Goal: Information Seeking & Learning: Learn about a topic

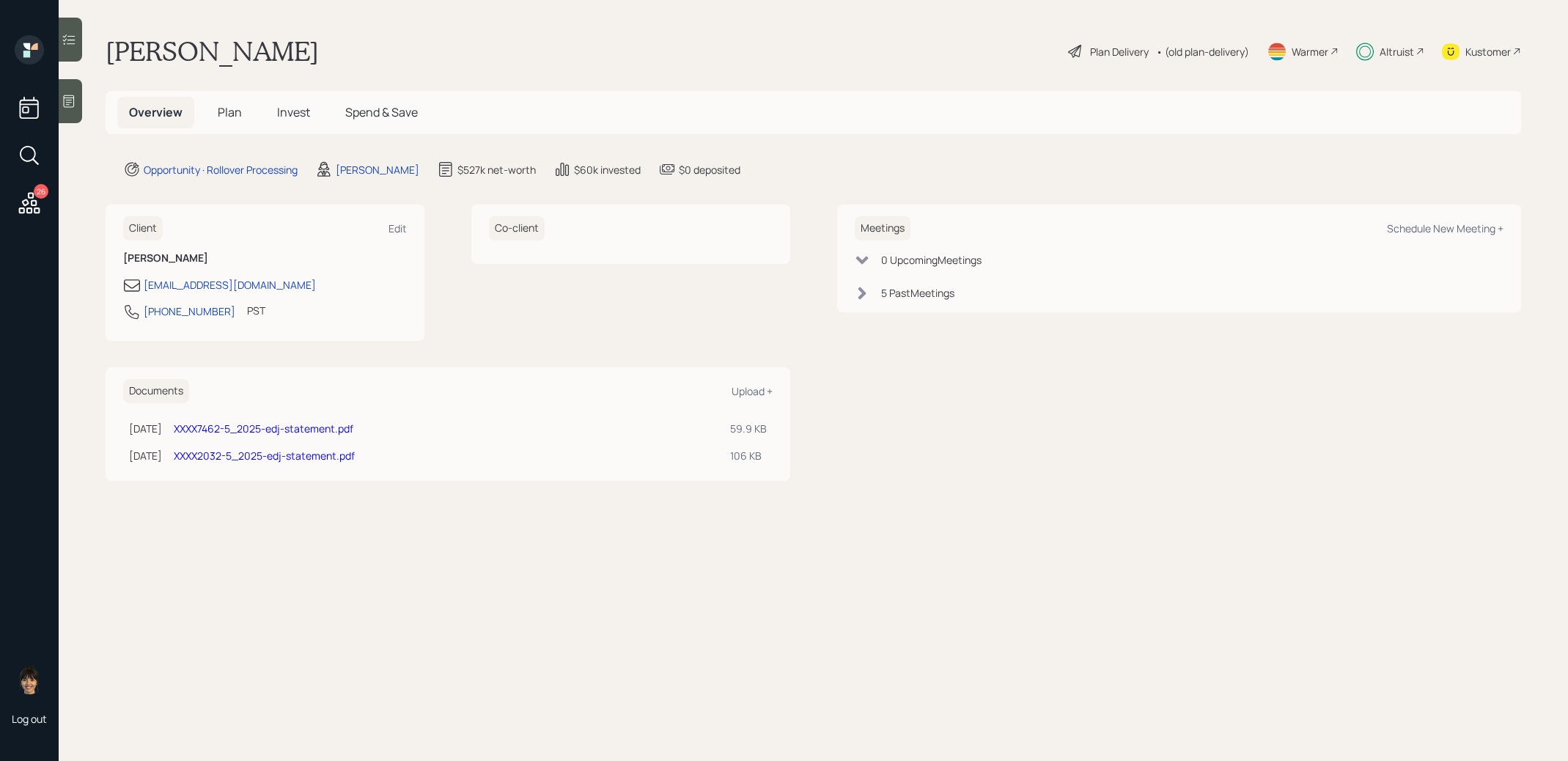
click at [294, 118] on span "Invest" at bounding box center [293, 112] width 33 height 16
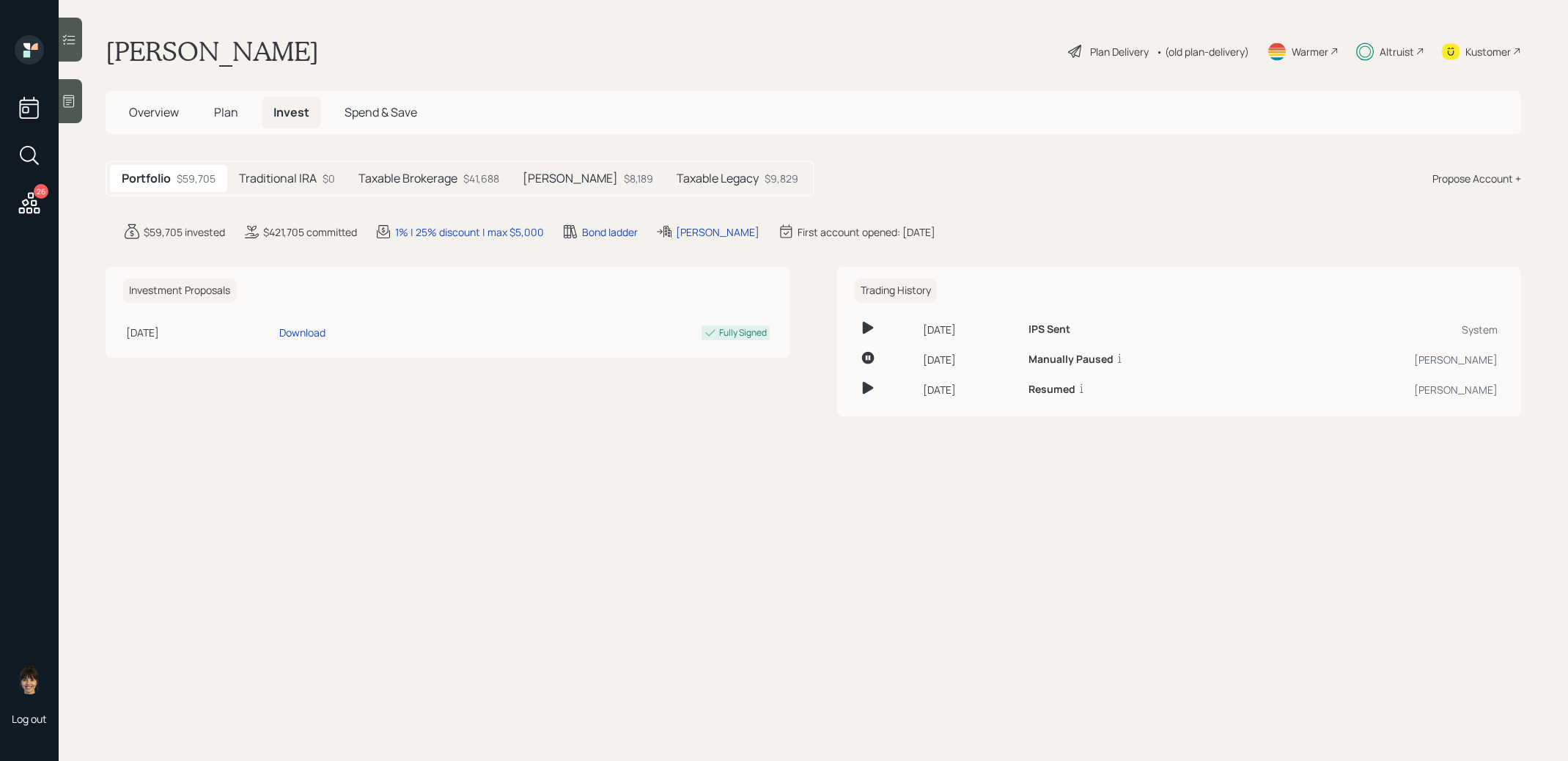
click at [557, 176] on h5 "[PERSON_NAME]" at bounding box center [570, 178] width 95 height 13
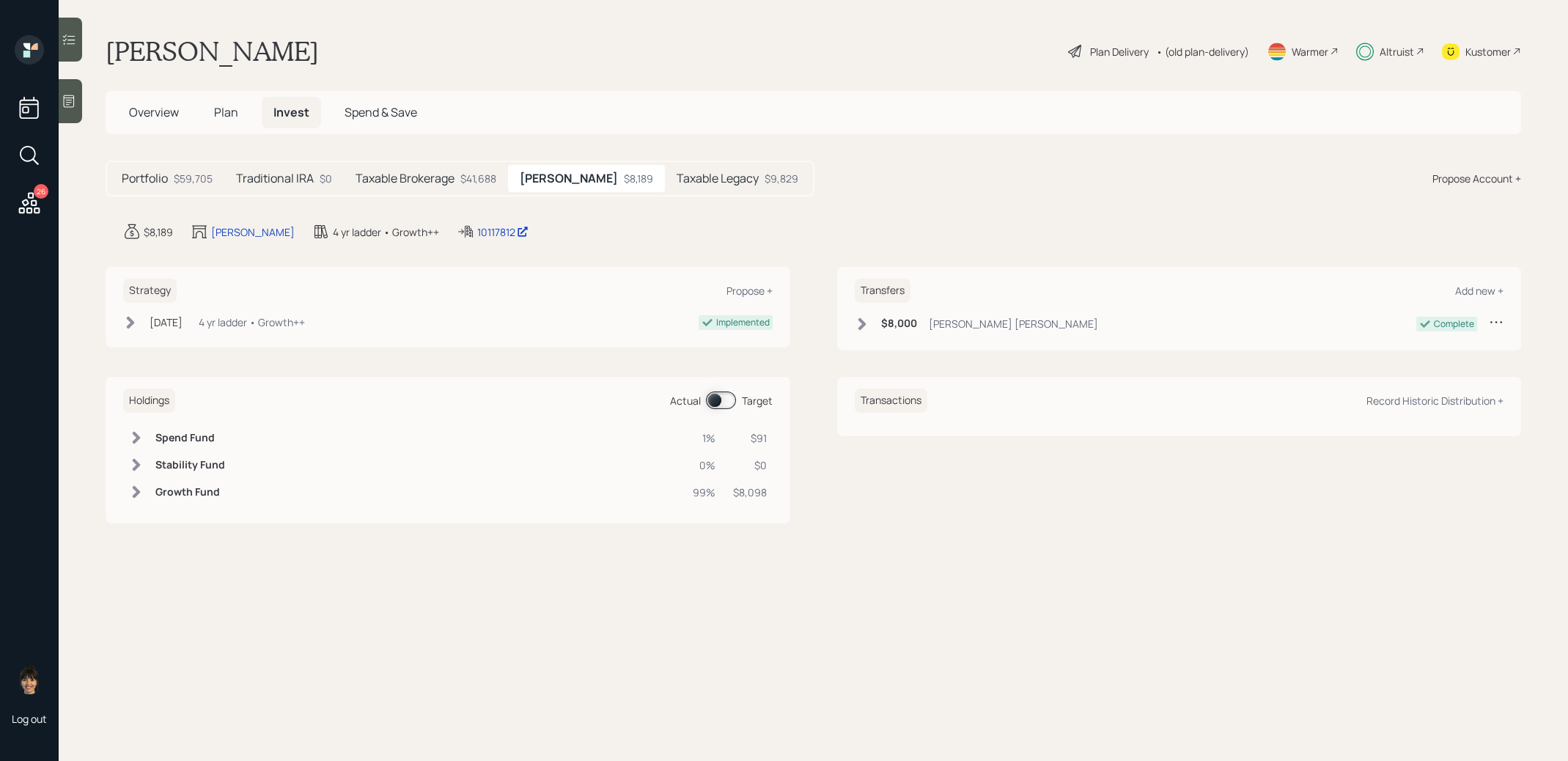
click at [863, 323] on icon at bounding box center [861, 324] width 8 height 13
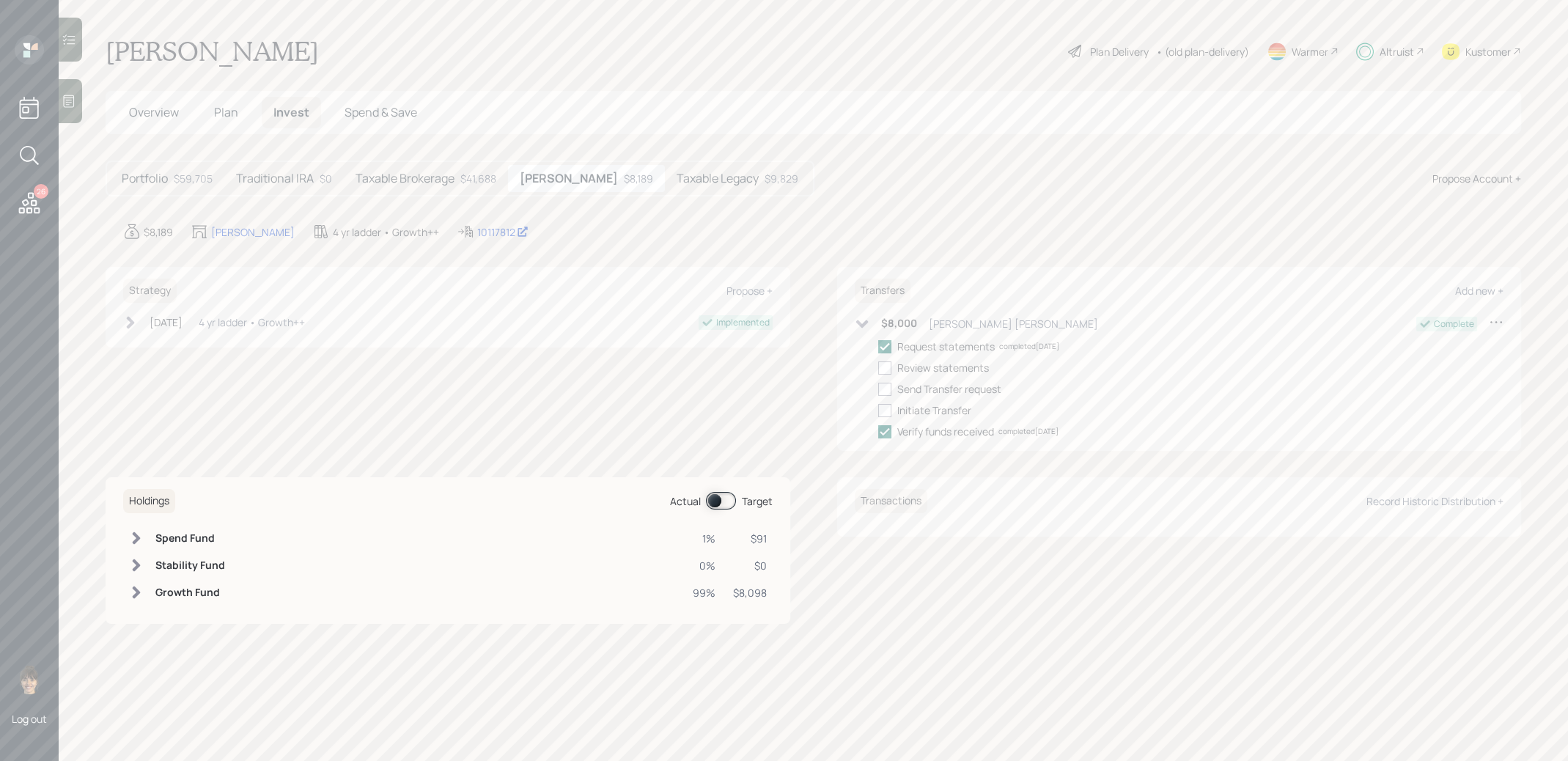
click at [684, 182] on h5 "Taxable Legacy" at bounding box center [717, 178] width 82 height 13
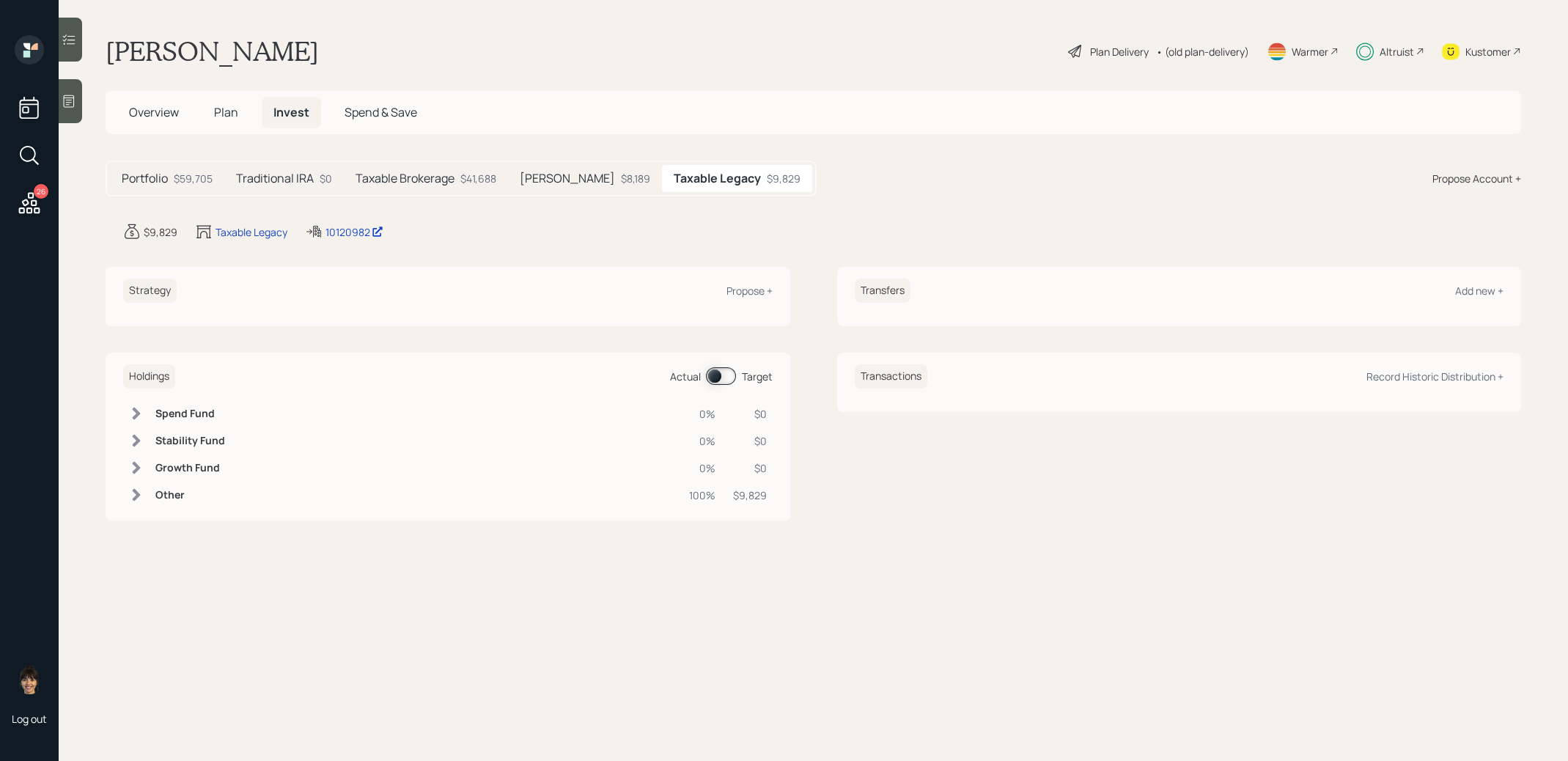
click at [621, 176] on div "$8,189" at bounding box center [635, 178] width 30 height 15
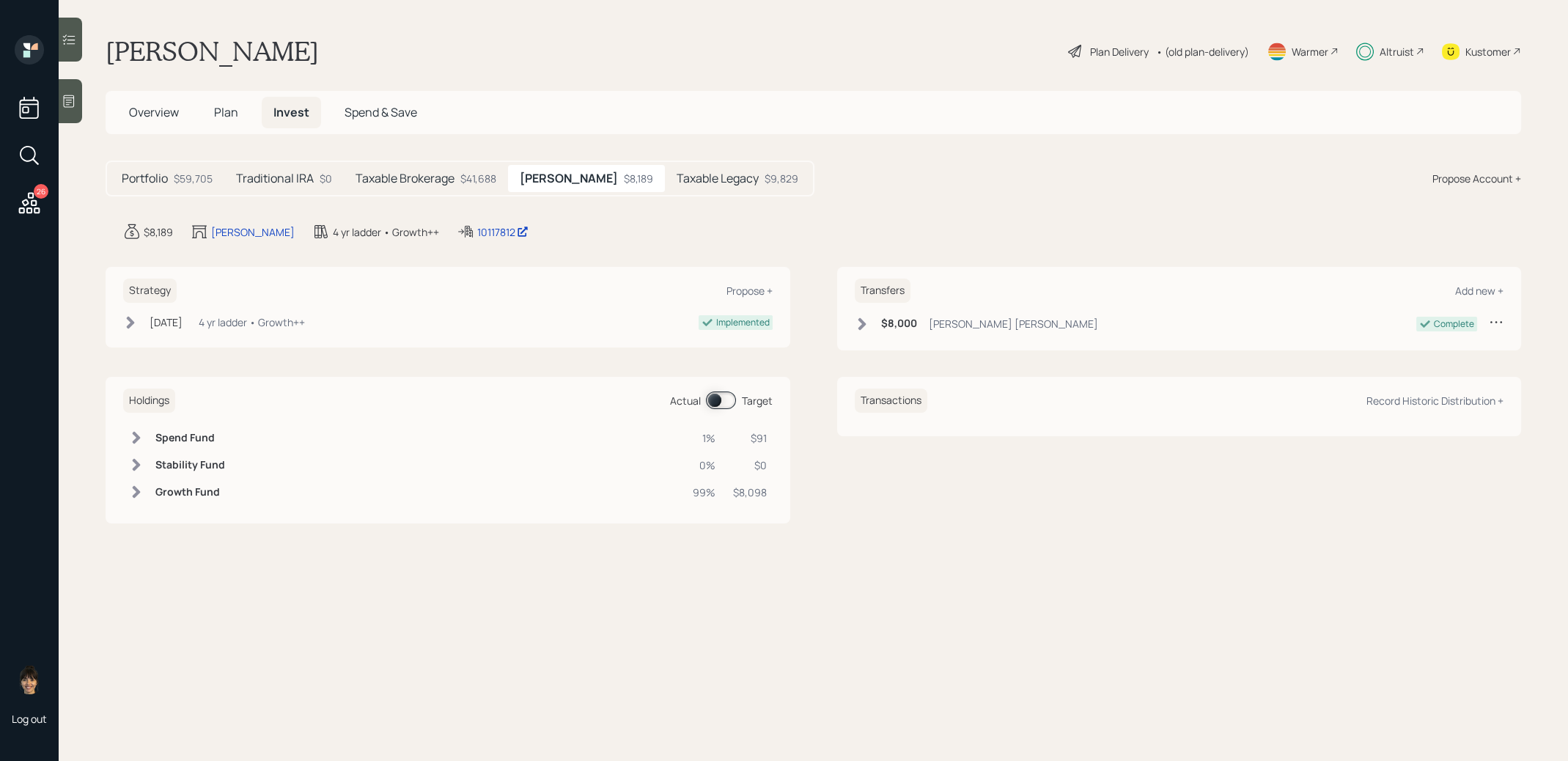
click at [461, 175] on div "$41,688" at bounding box center [479, 178] width 36 height 15
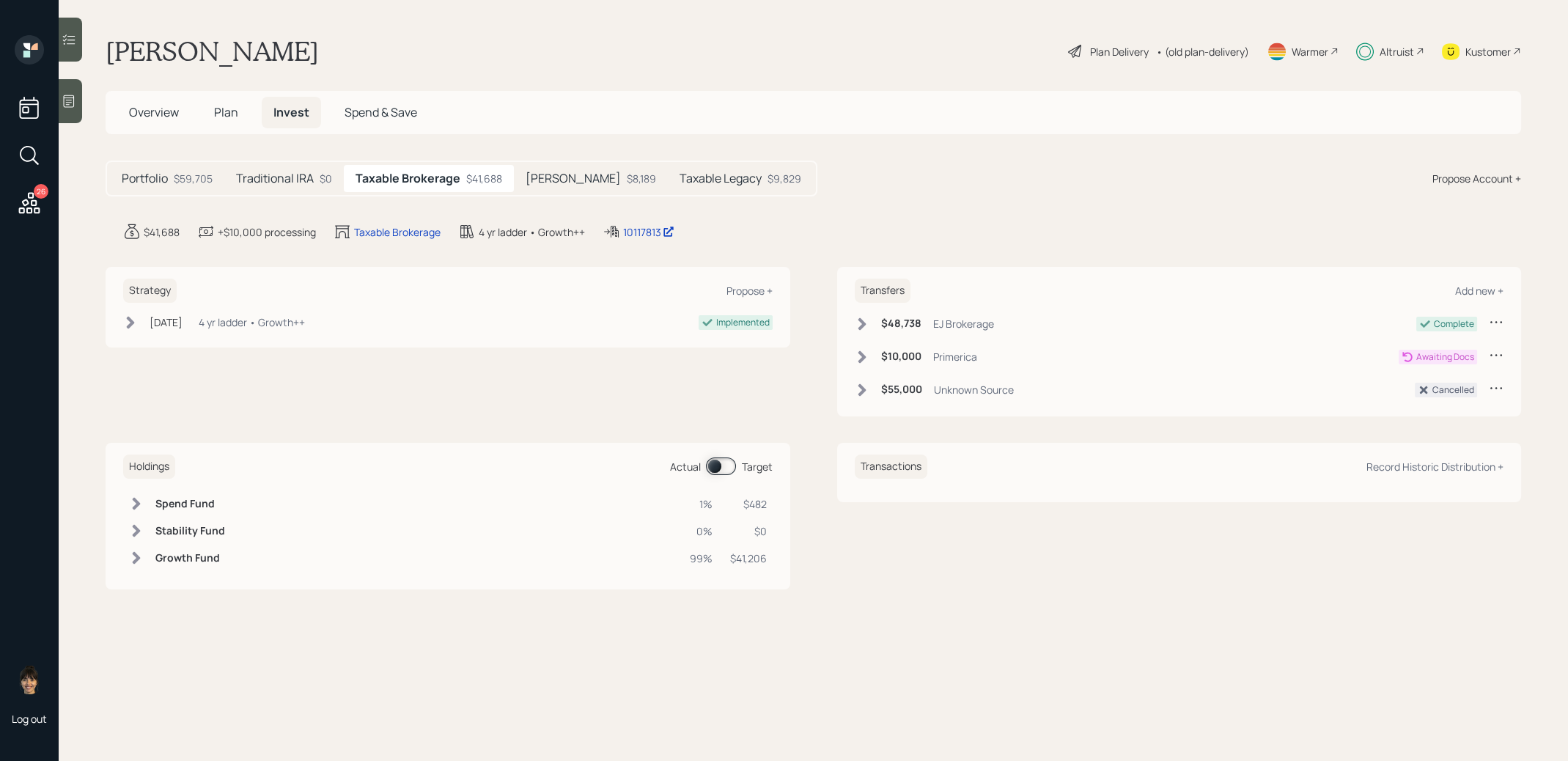
click at [864, 318] on icon at bounding box center [862, 324] width 14 height 14
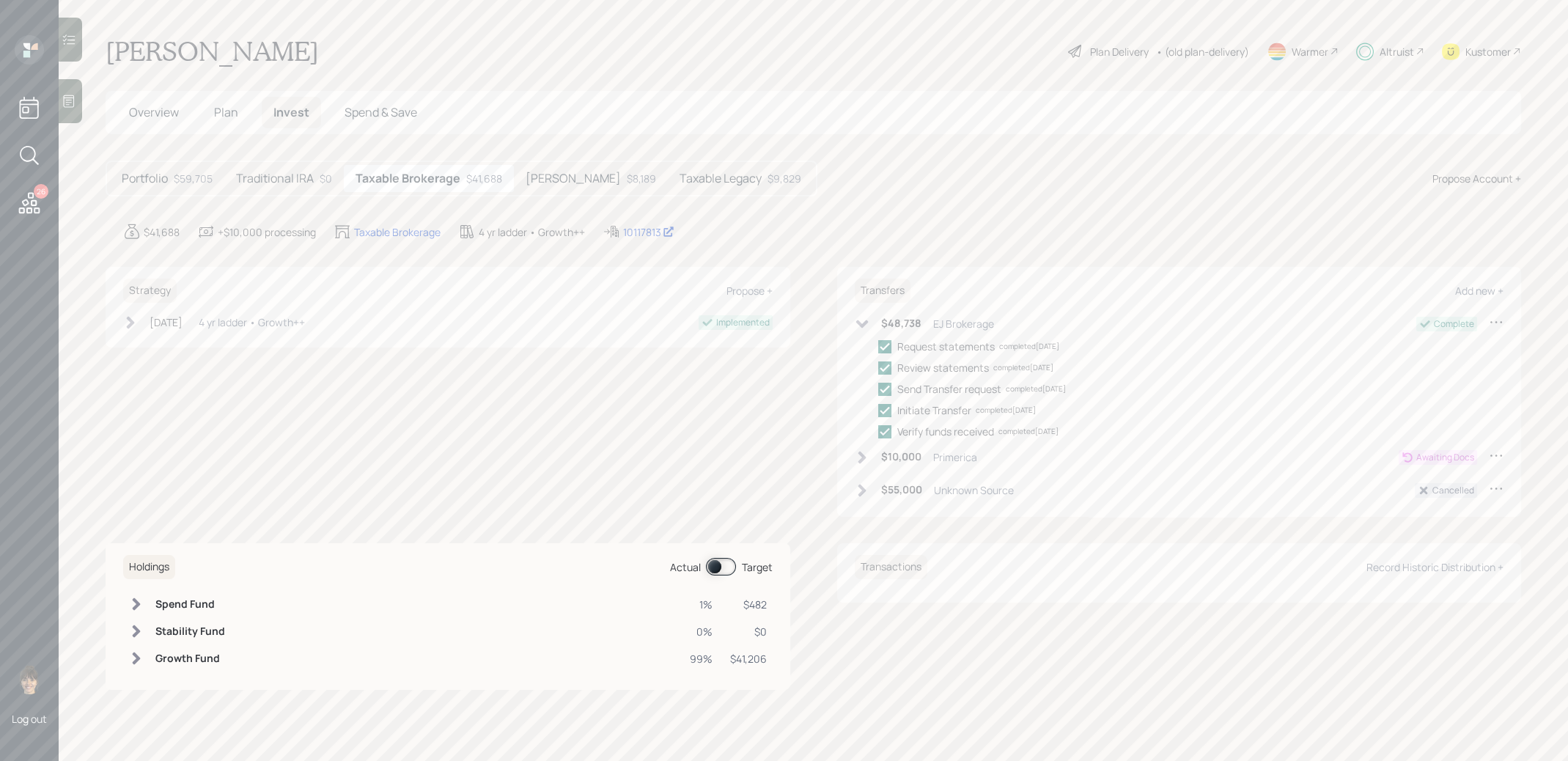
click at [127, 175] on h5 "Portfolio" at bounding box center [144, 178] width 46 height 13
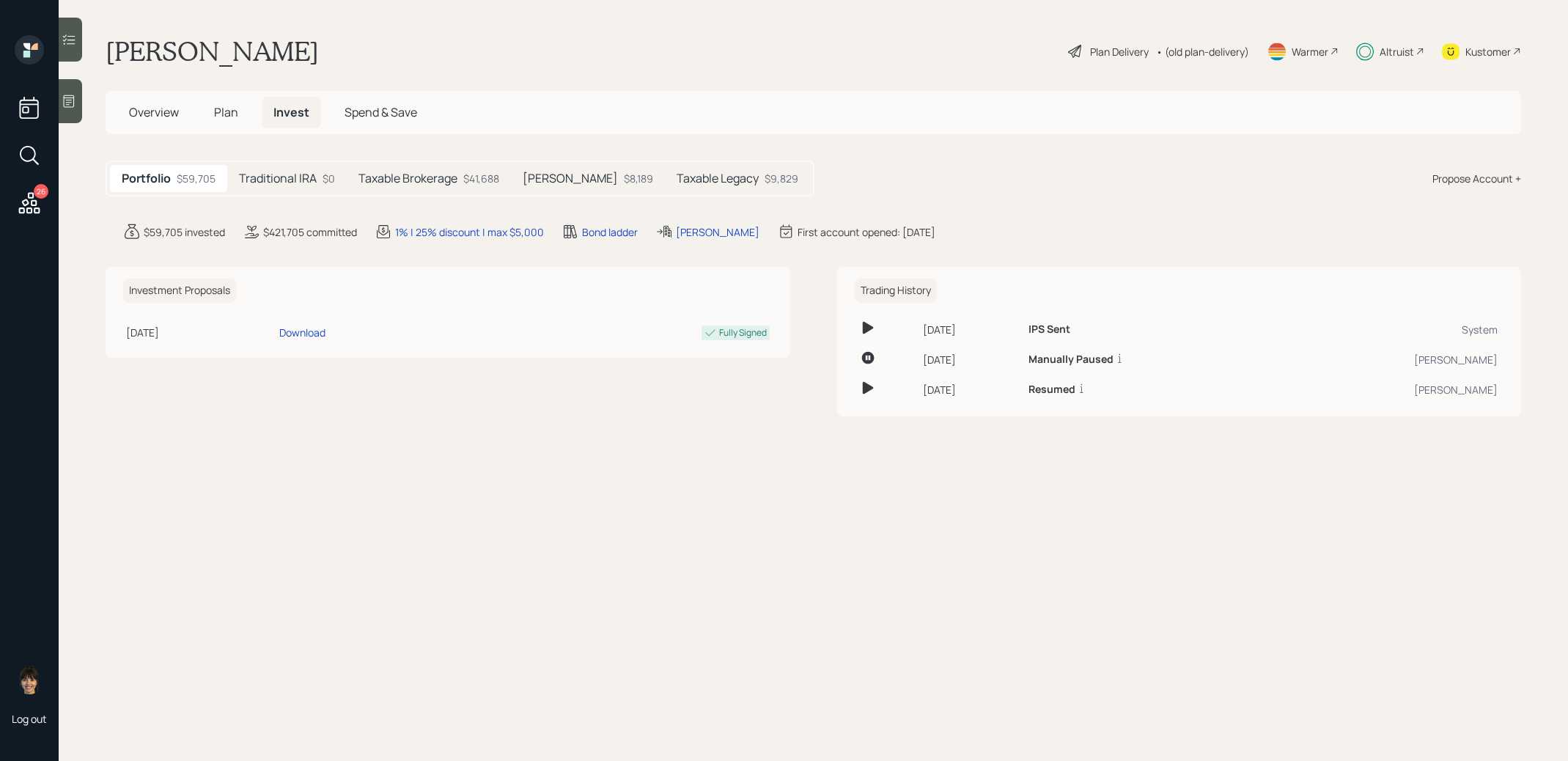
click at [551, 177] on h5 "Roth IRA" at bounding box center [570, 178] width 95 height 13
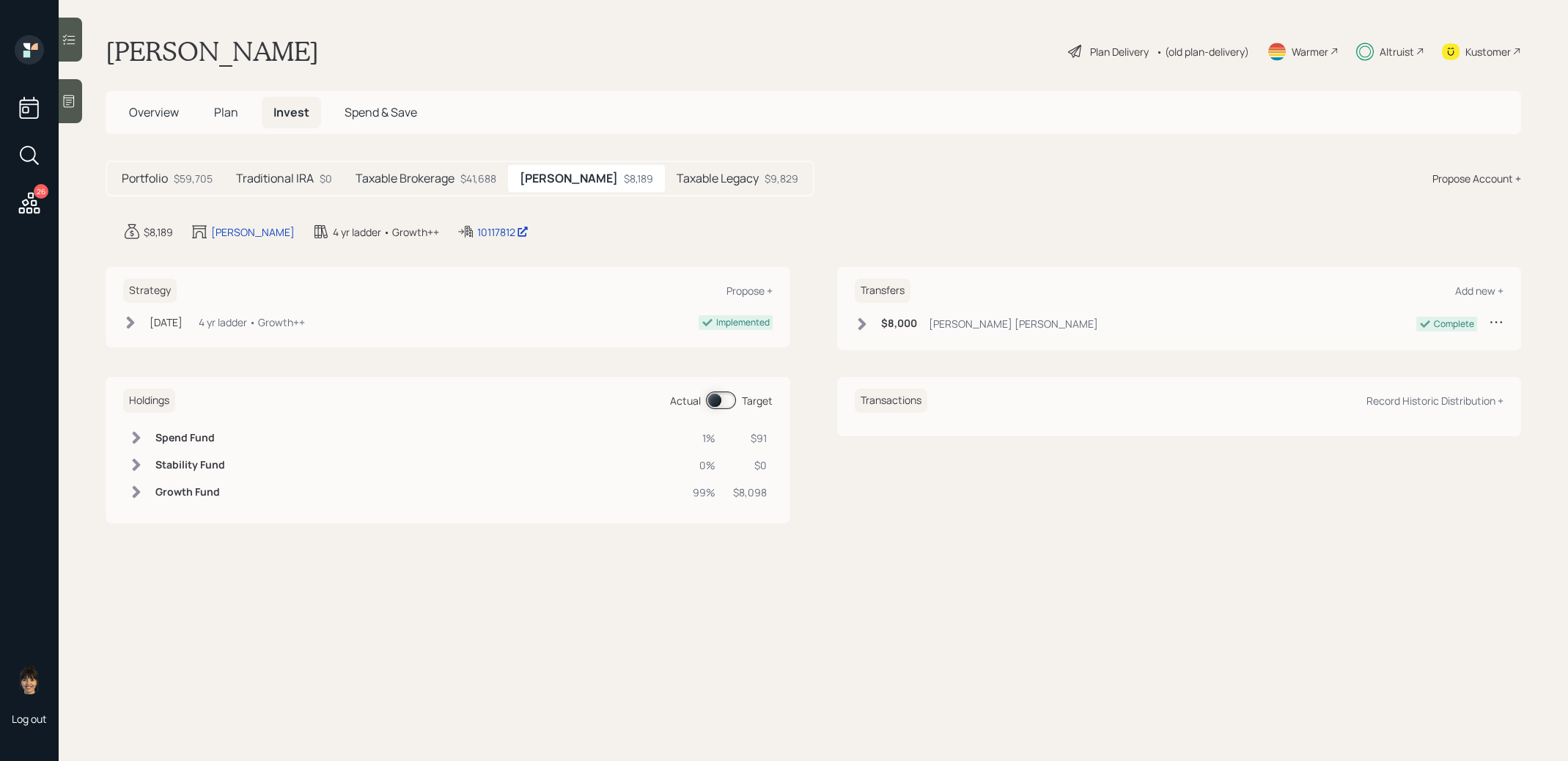
click at [862, 322] on icon at bounding box center [861, 324] width 8 height 13
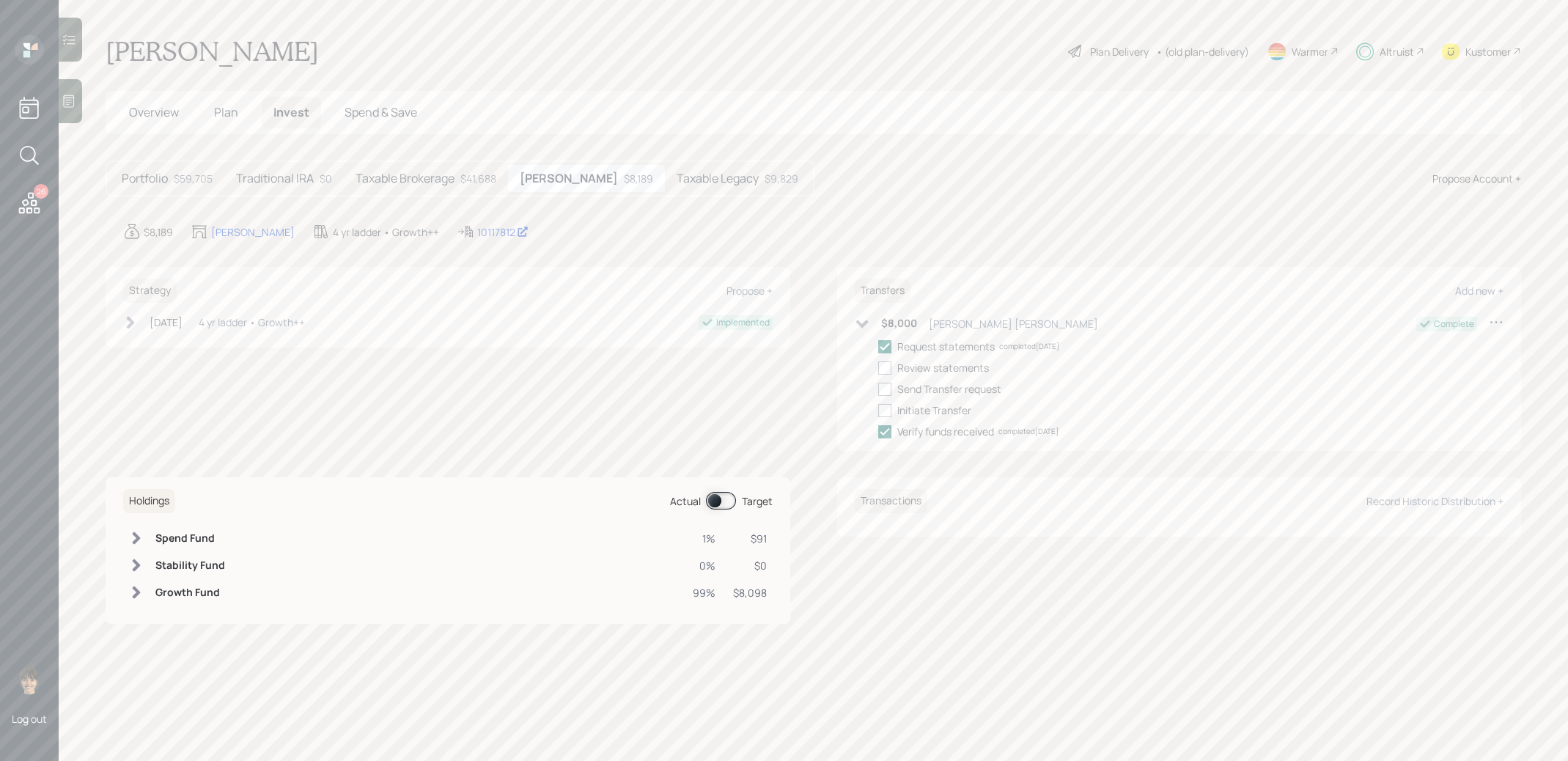
click at [862, 322] on icon at bounding box center [862, 323] width 13 height 8
